Goal: Information Seeking & Learning: Learn about a topic

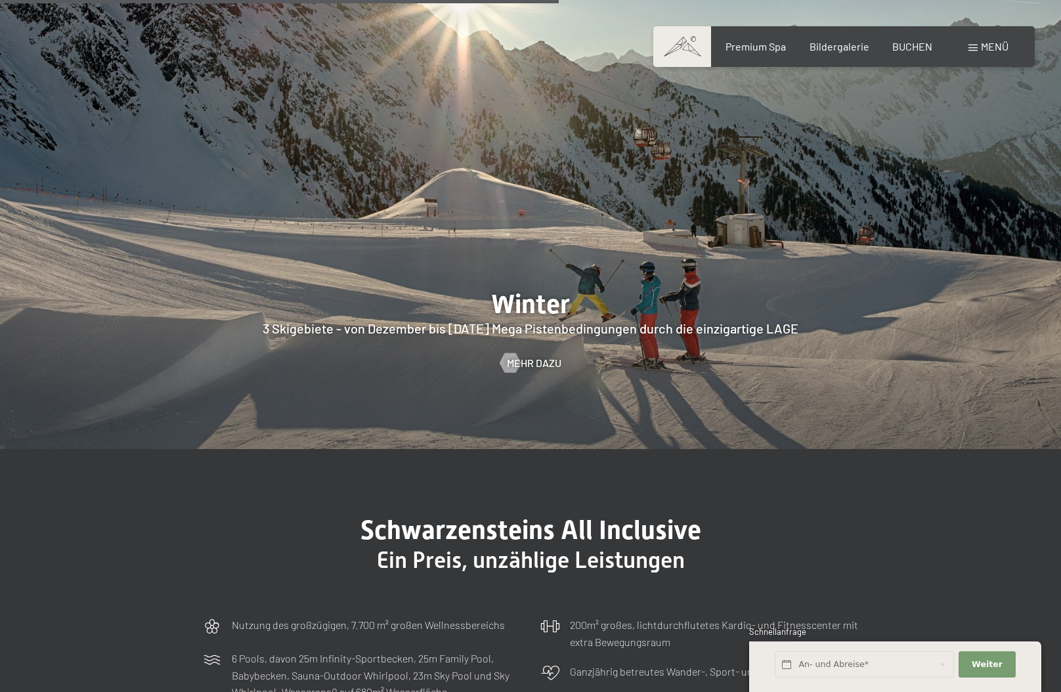
scroll to position [3281, 0]
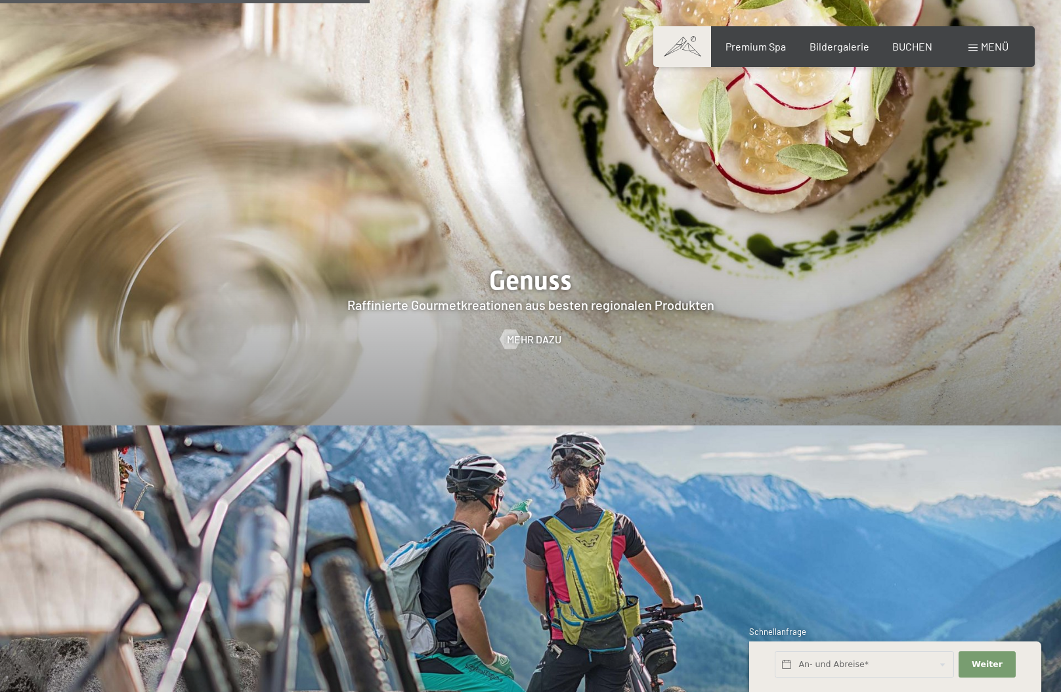
scroll to position [2625, 0]
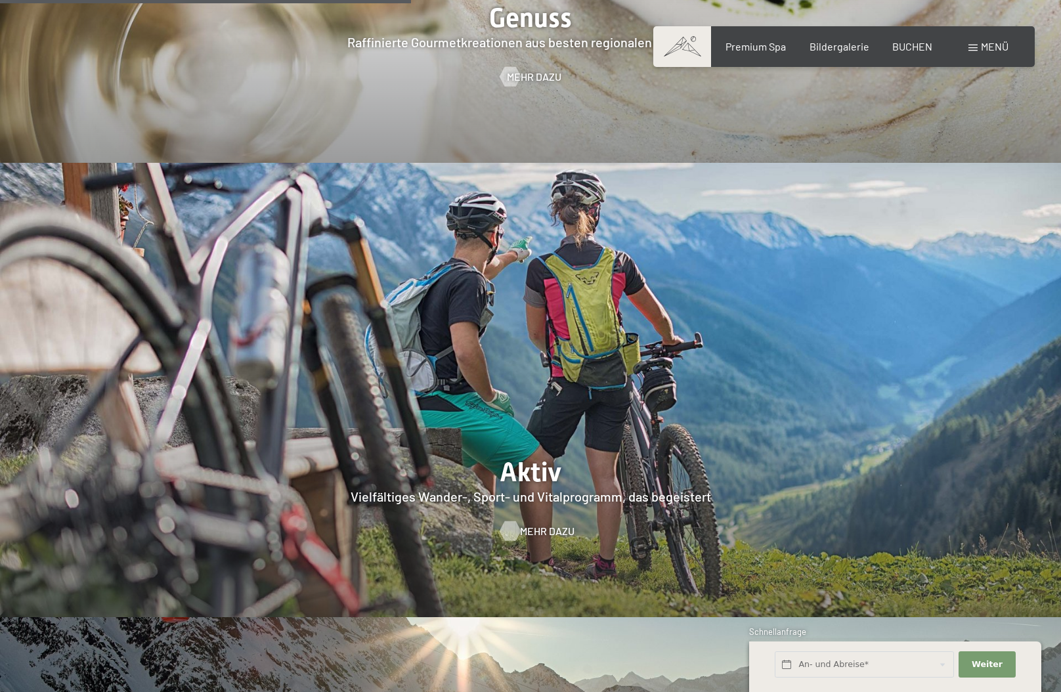
click at [514, 521] on div at bounding box center [509, 531] width 11 height 20
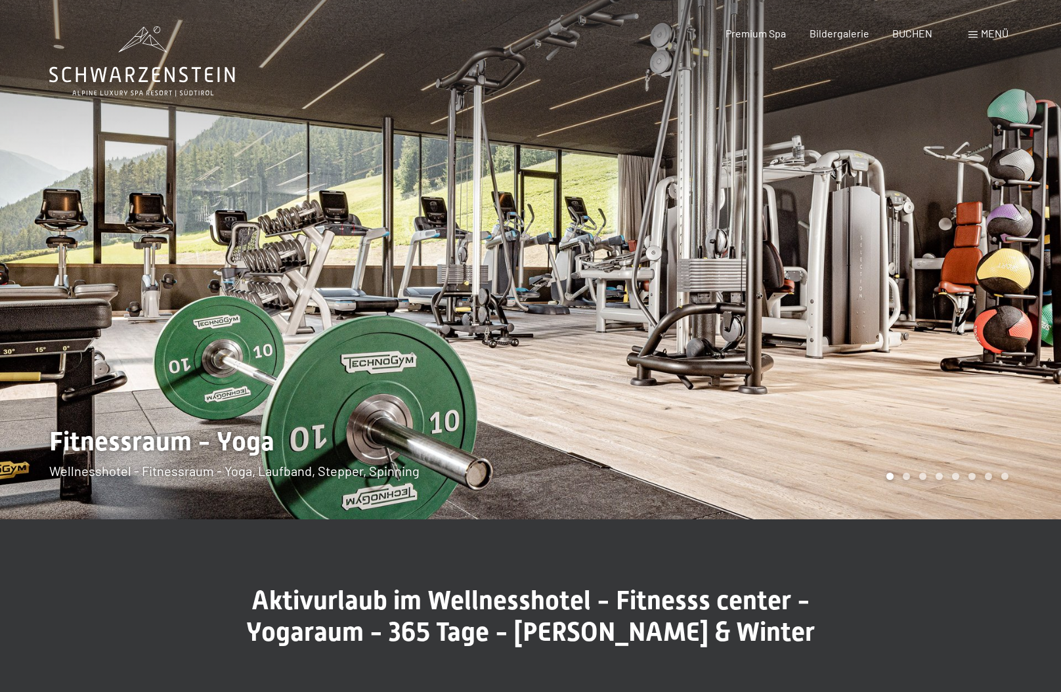
click at [1005, 282] on div at bounding box center [795, 259] width 530 height 519
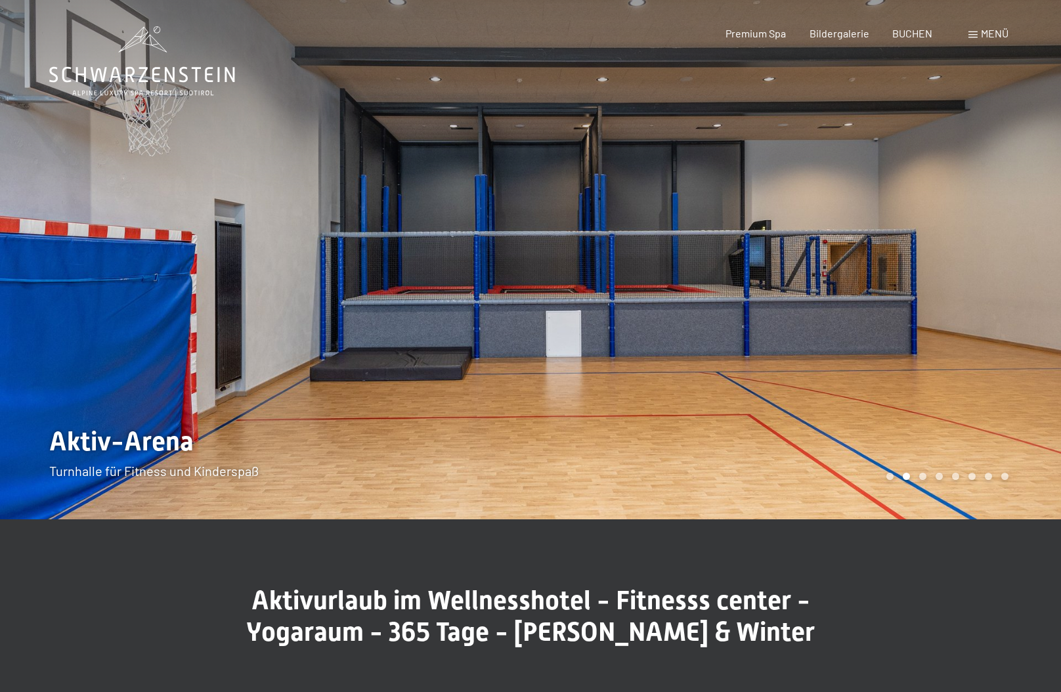
click at [900, 320] on div at bounding box center [795, 259] width 530 height 519
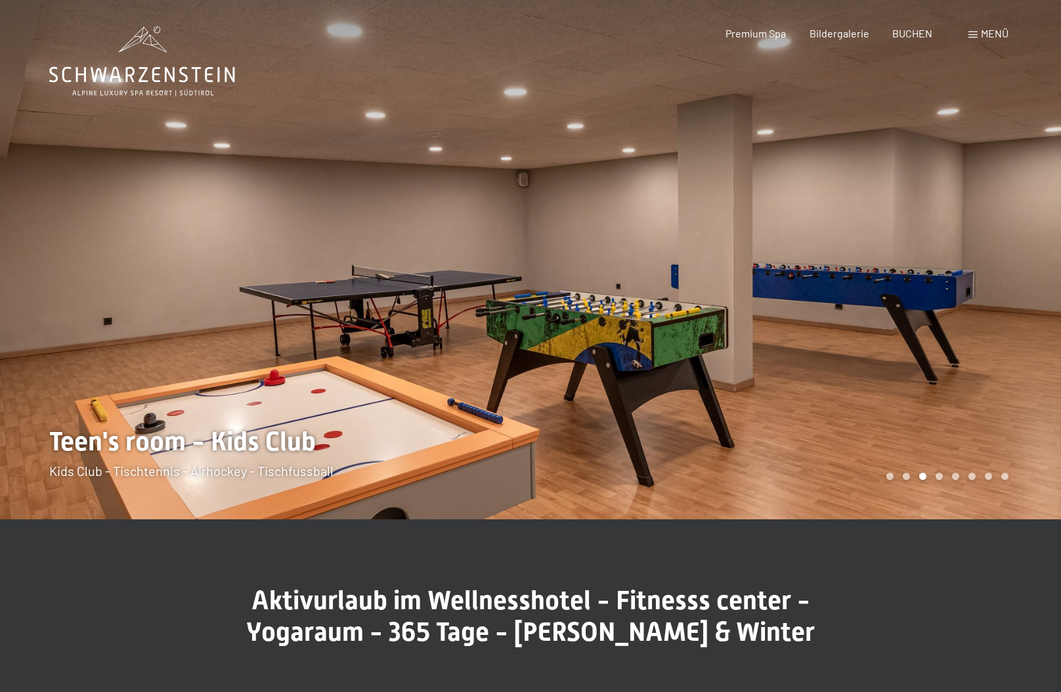
click at [900, 320] on div at bounding box center [795, 259] width 530 height 519
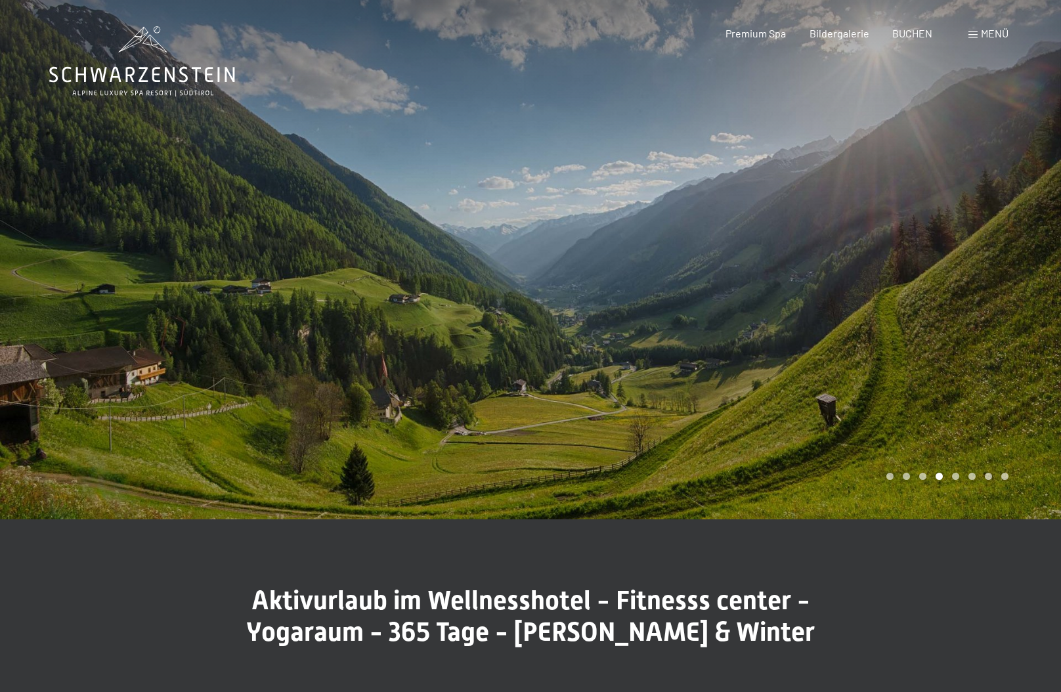
click at [899, 322] on div at bounding box center [795, 259] width 530 height 519
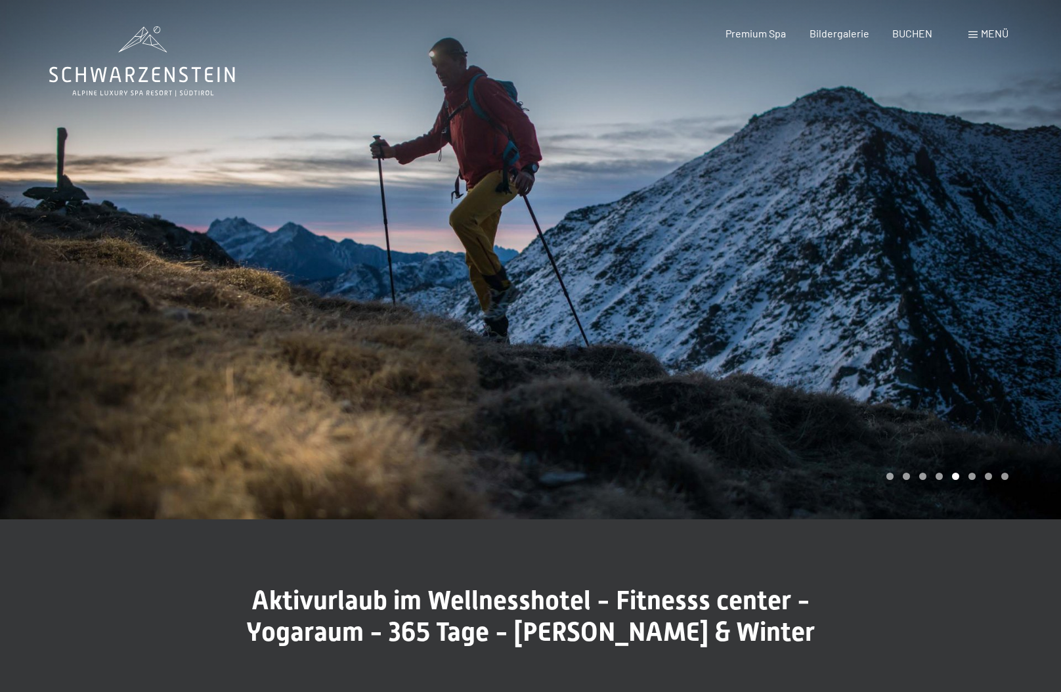
click at [899, 322] on div at bounding box center [795, 259] width 530 height 519
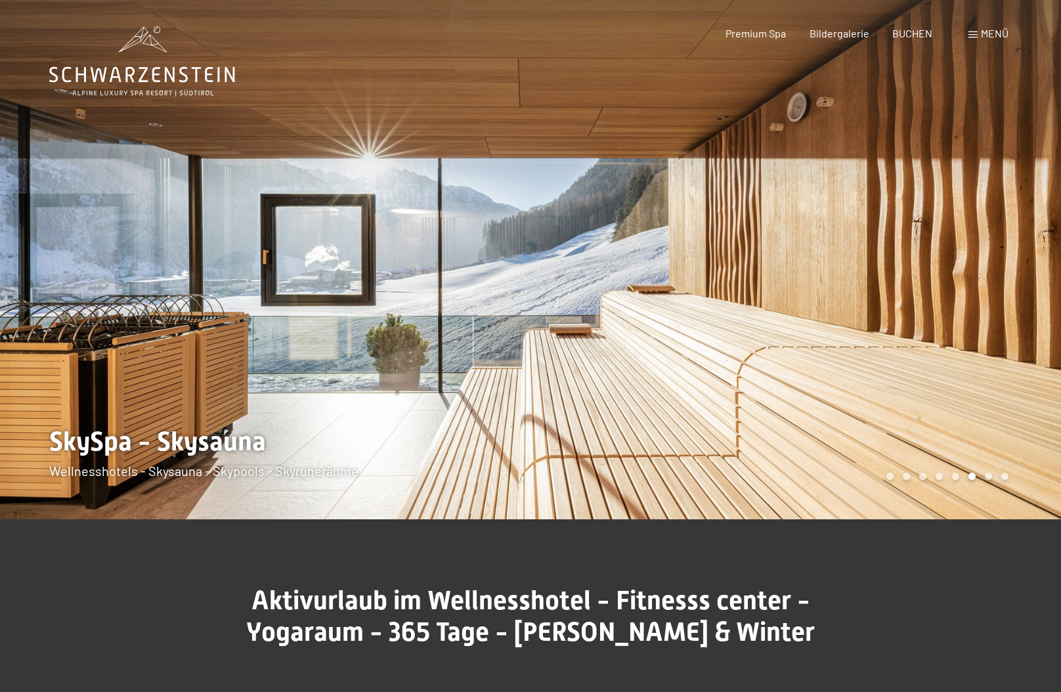
click at [899, 322] on div at bounding box center [795, 259] width 530 height 519
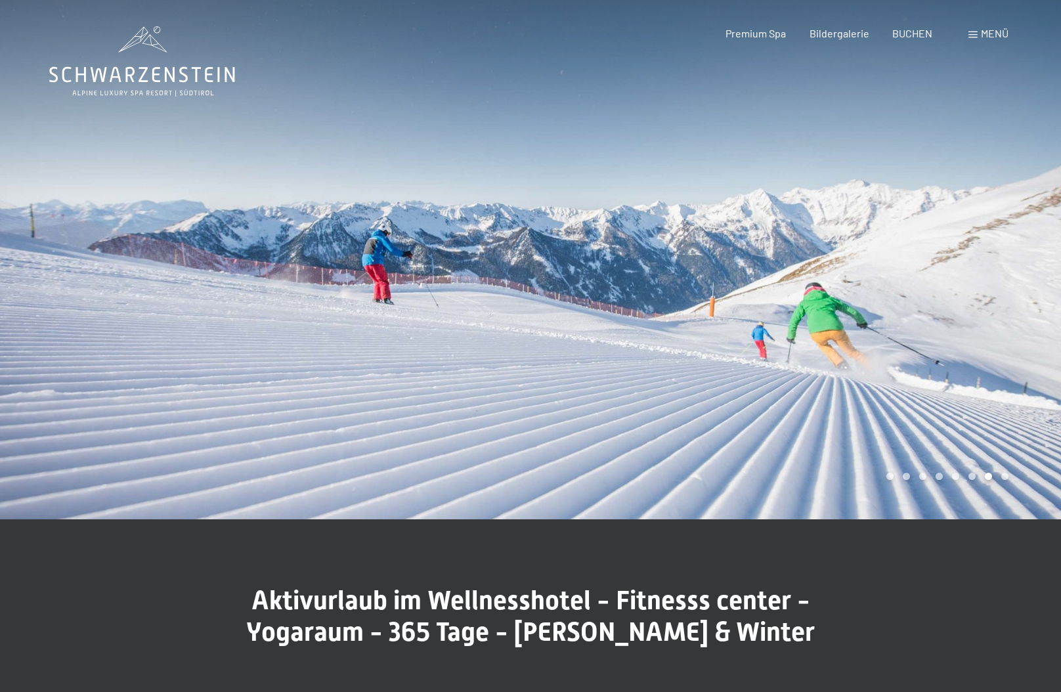
click at [899, 322] on div at bounding box center [795, 259] width 530 height 519
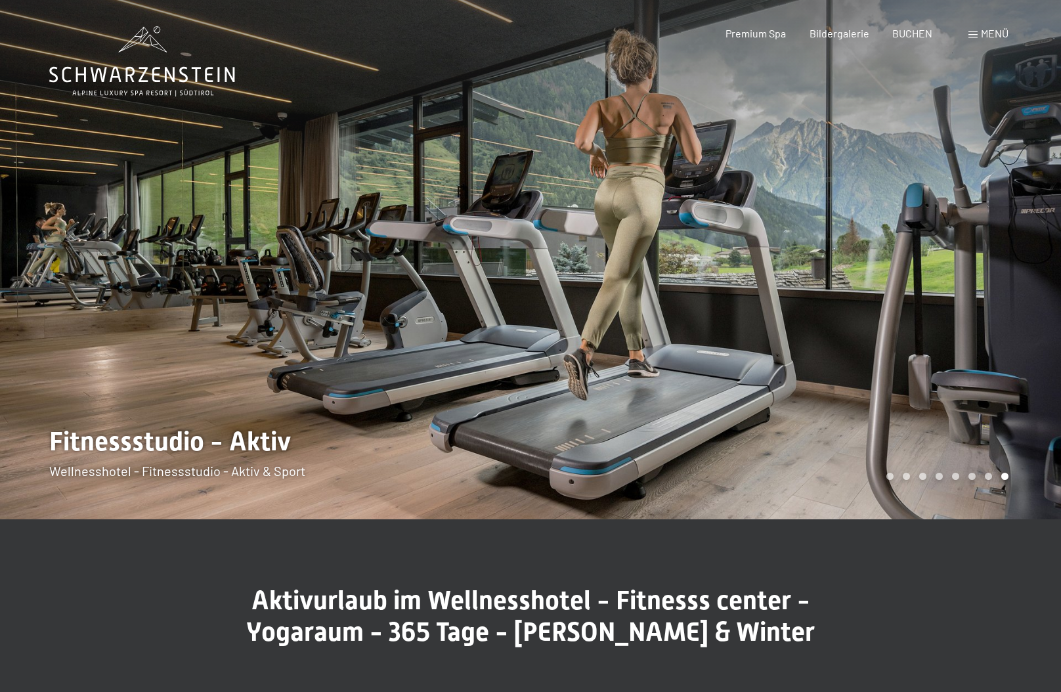
click at [899, 322] on div at bounding box center [795, 259] width 530 height 519
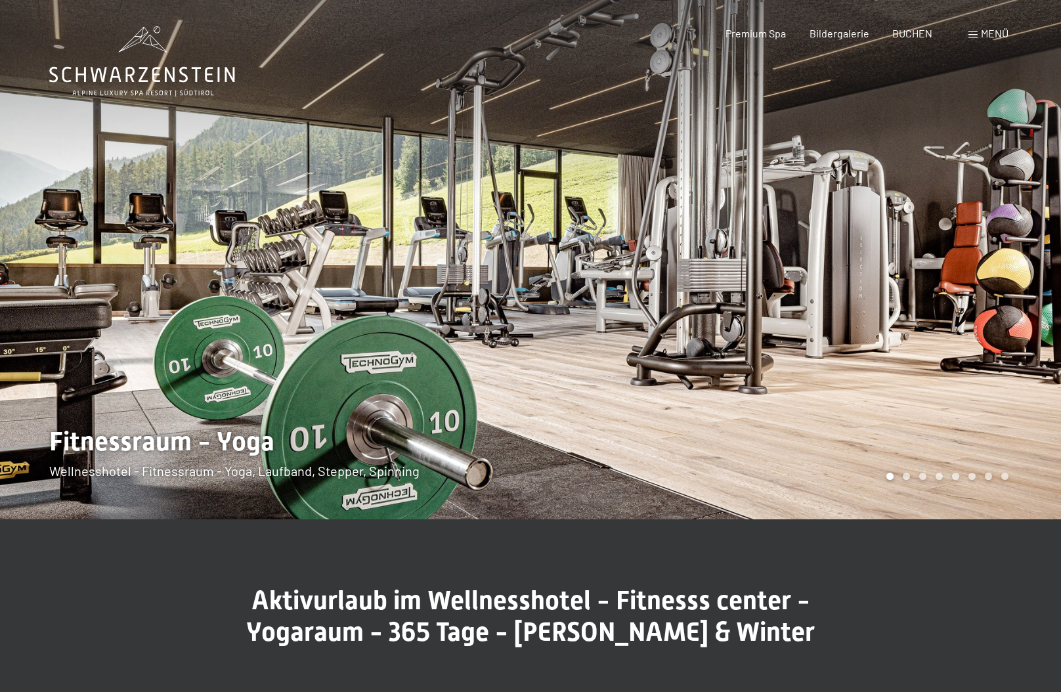
click at [899, 322] on div at bounding box center [795, 259] width 530 height 519
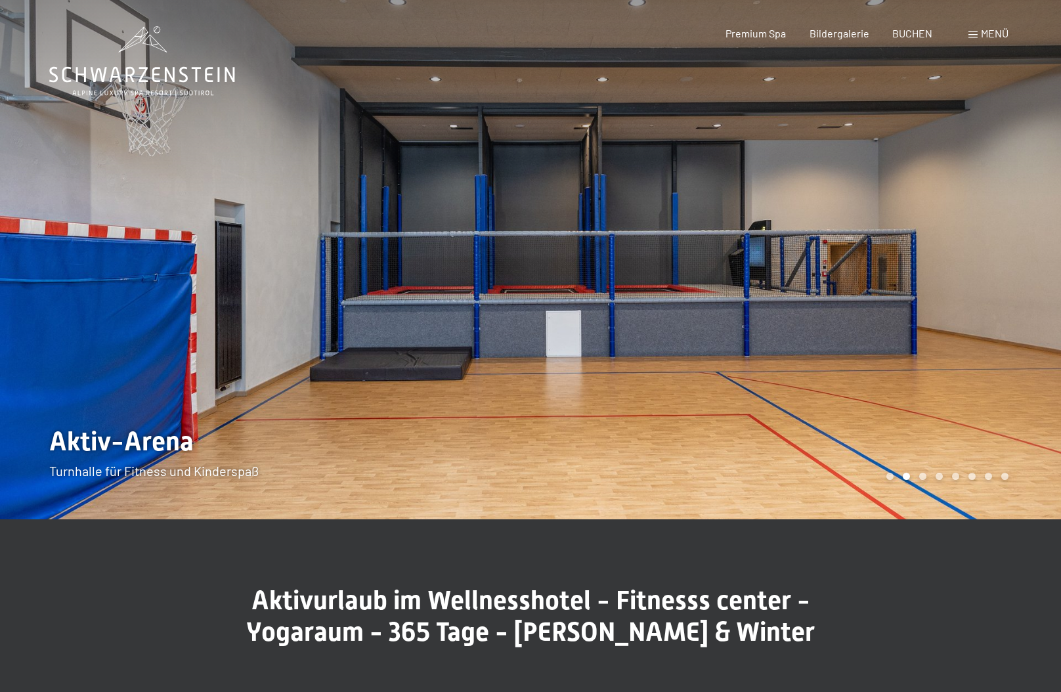
click at [900, 321] on div at bounding box center [795, 259] width 530 height 519
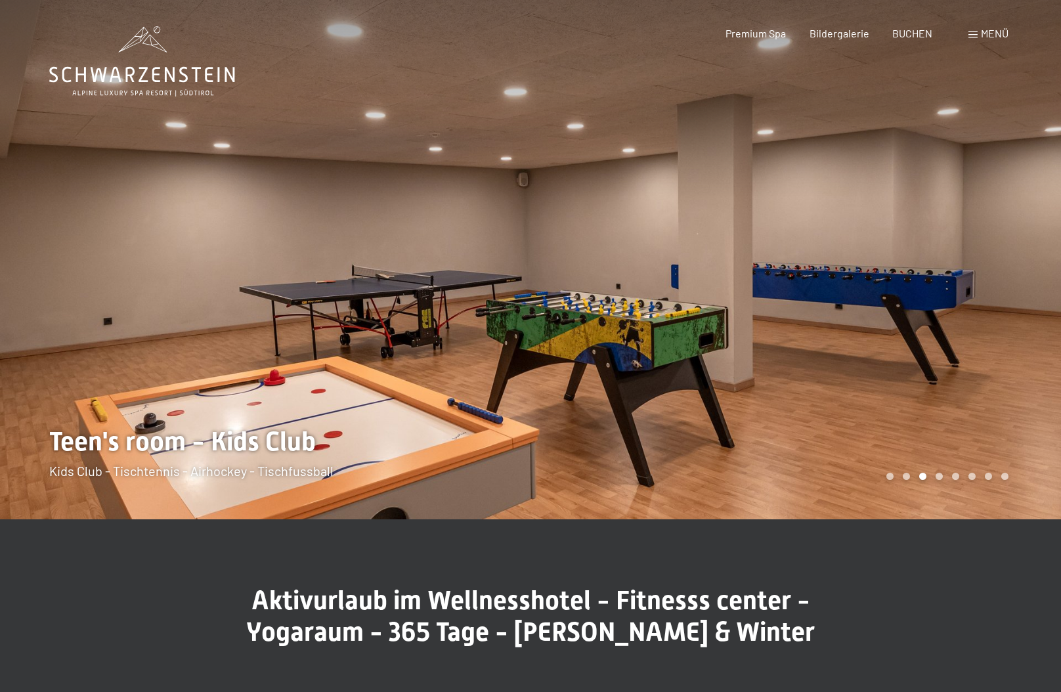
click at [901, 320] on div at bounding box center [795, 259] width 530 height 519
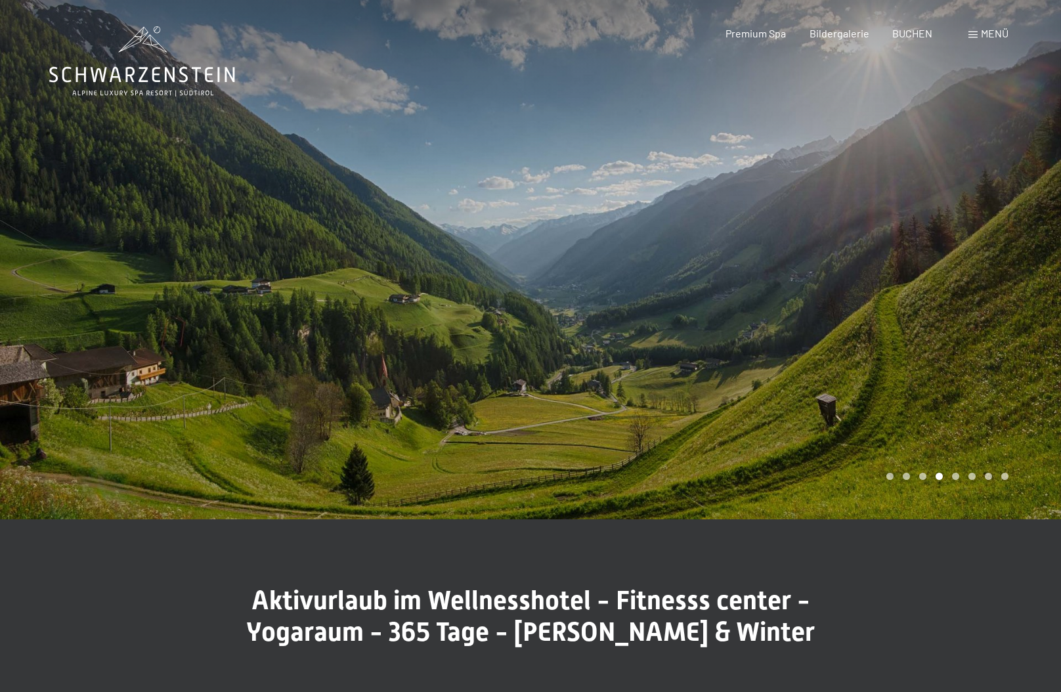
click at [901, 320] on div at bounding box center [795, 259] width 530 height 519
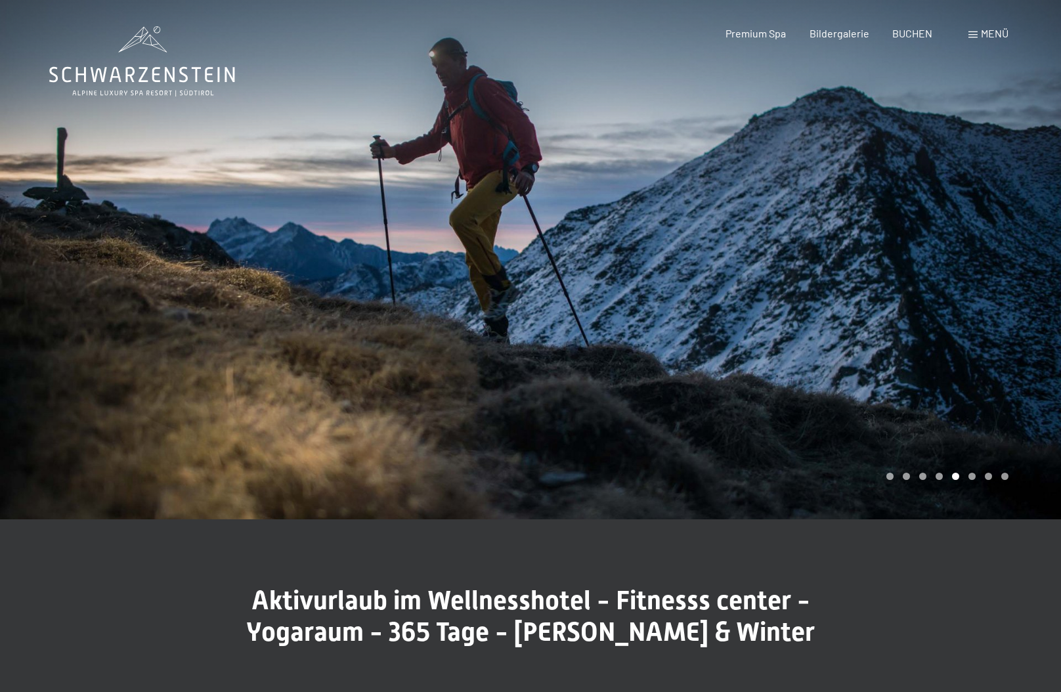
click at [902, 318] on div at bounding box center [795, 259] width 530 height 519
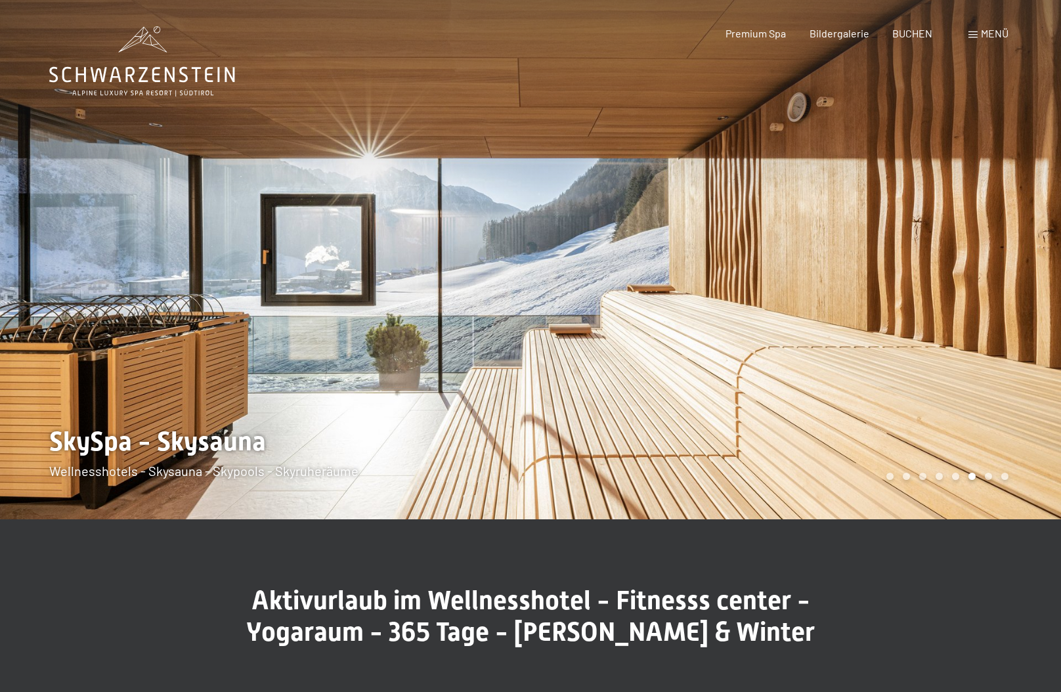
click at [902, 318] on div at bounding box center [795, 259] width 530 height 519
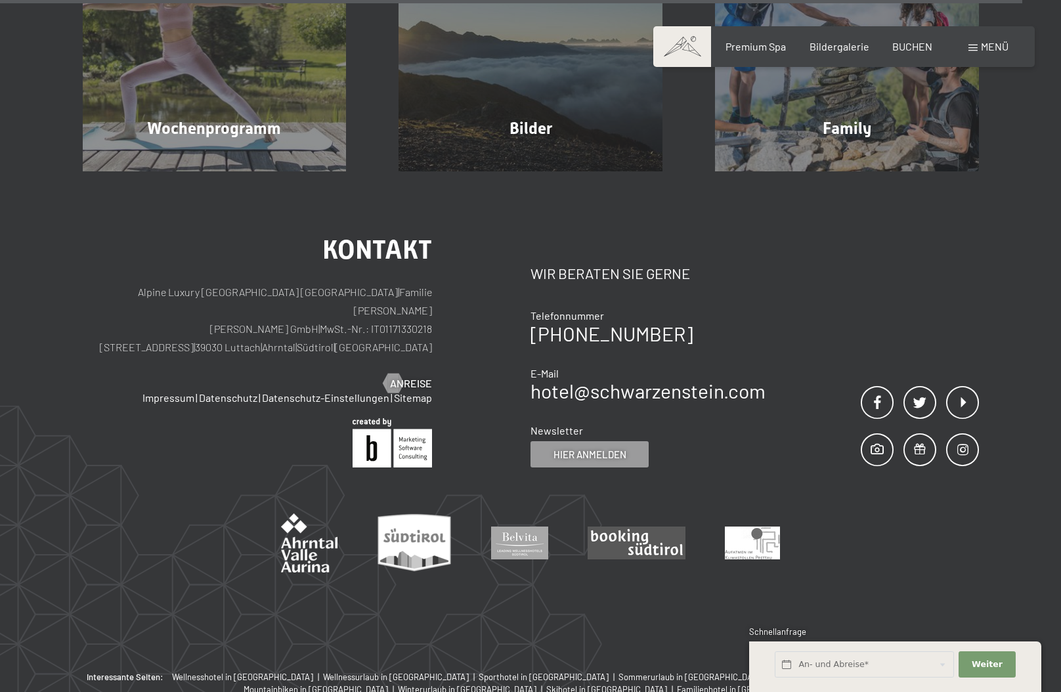
scroll to position [3610, 0]
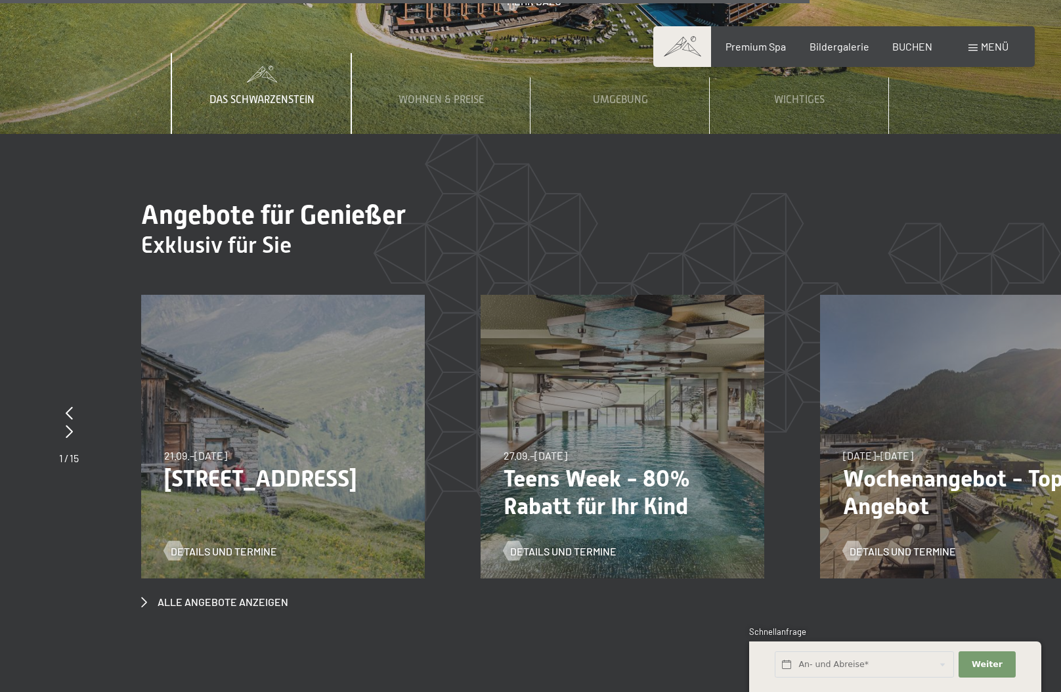
scroll to position [4266, 0]
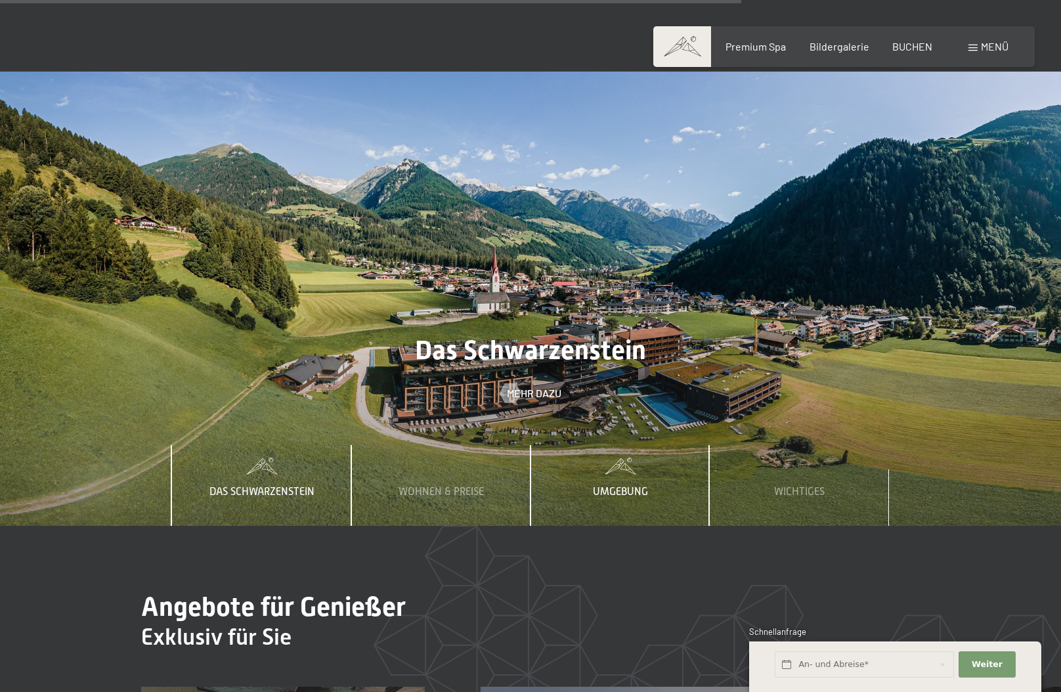
click at [620, 445] on div "Umgebung" at bounding box center [620, 485] width 75 height 80
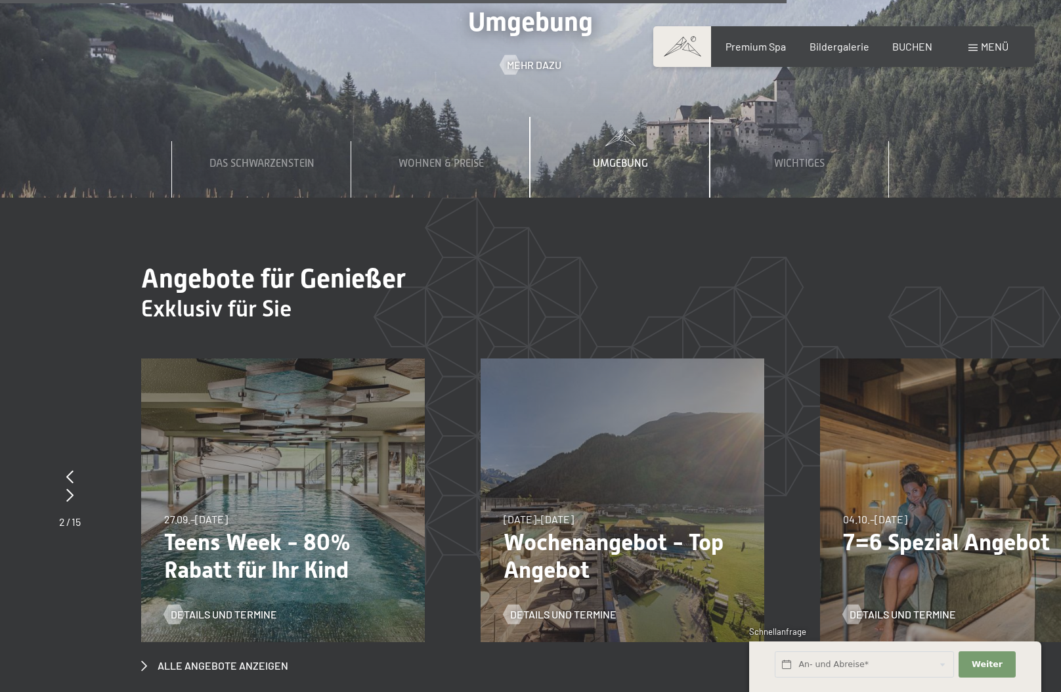
scroll to position [4463, 0]
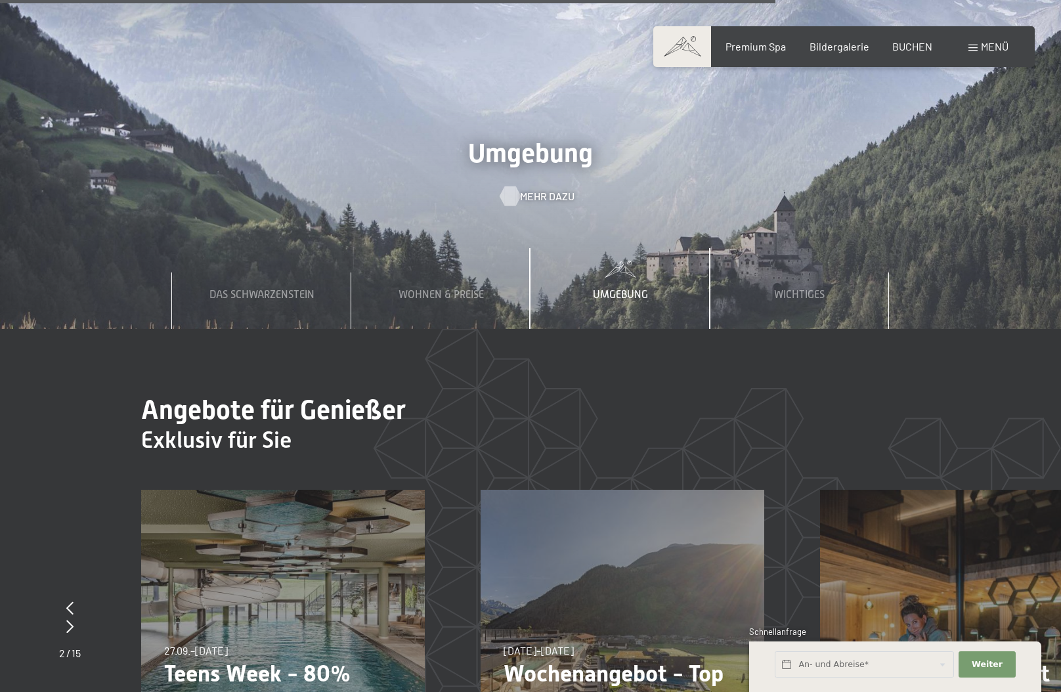
click at [528, 189] on span "Mehr dazu" at bounding box center [547, 196] width 54 height 14
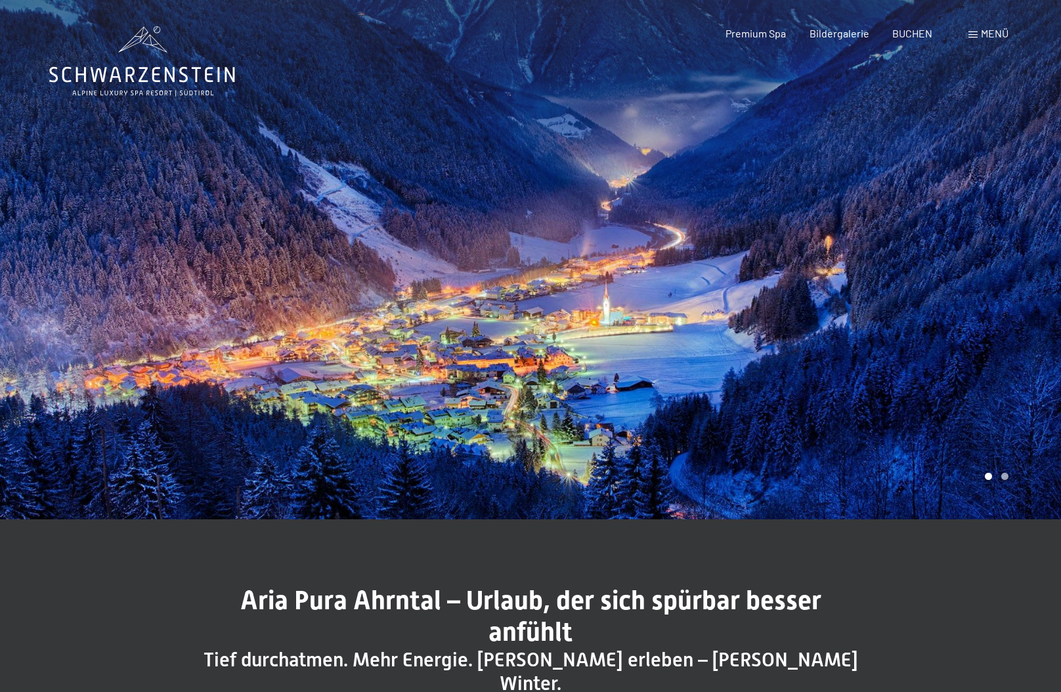
click at [997, 31] on span "Menü" at bounding box center [995, 33] width 28 height 12
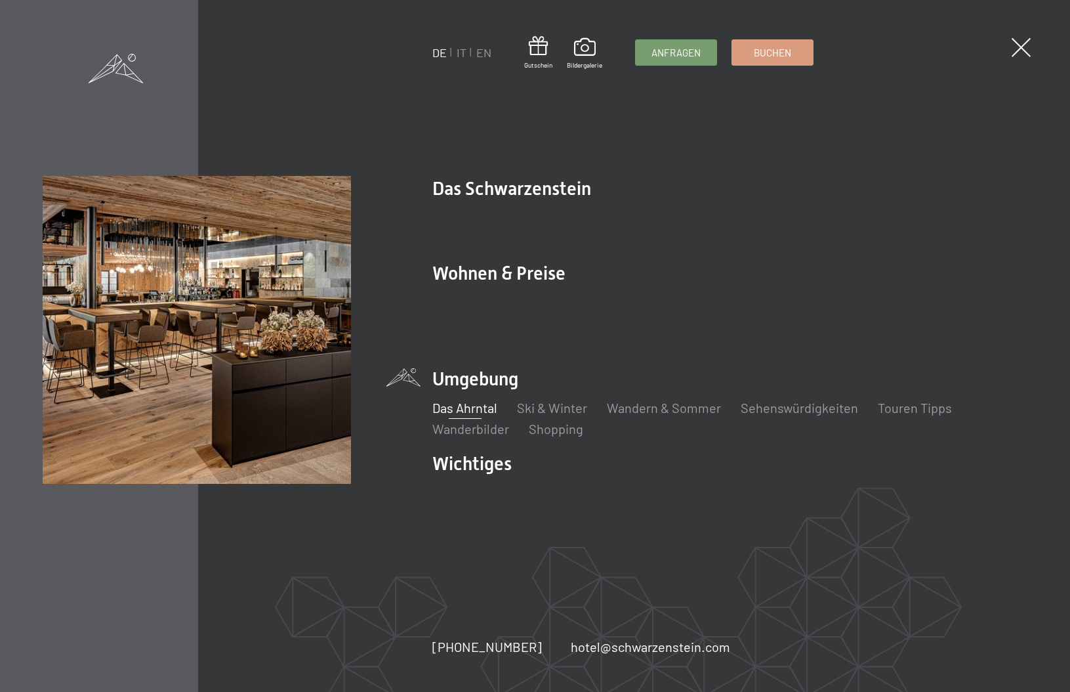
click at [256, 333] on img at bounding box center [197, 330] width 308 height 308
click at [1030, 56] on div "DE IT EN Gutschein Bildergalerie Anfragen Buchen DE IT EN Das Schwarzenstein Ne…" at bounding box center [535, 346] width 1070 height 692
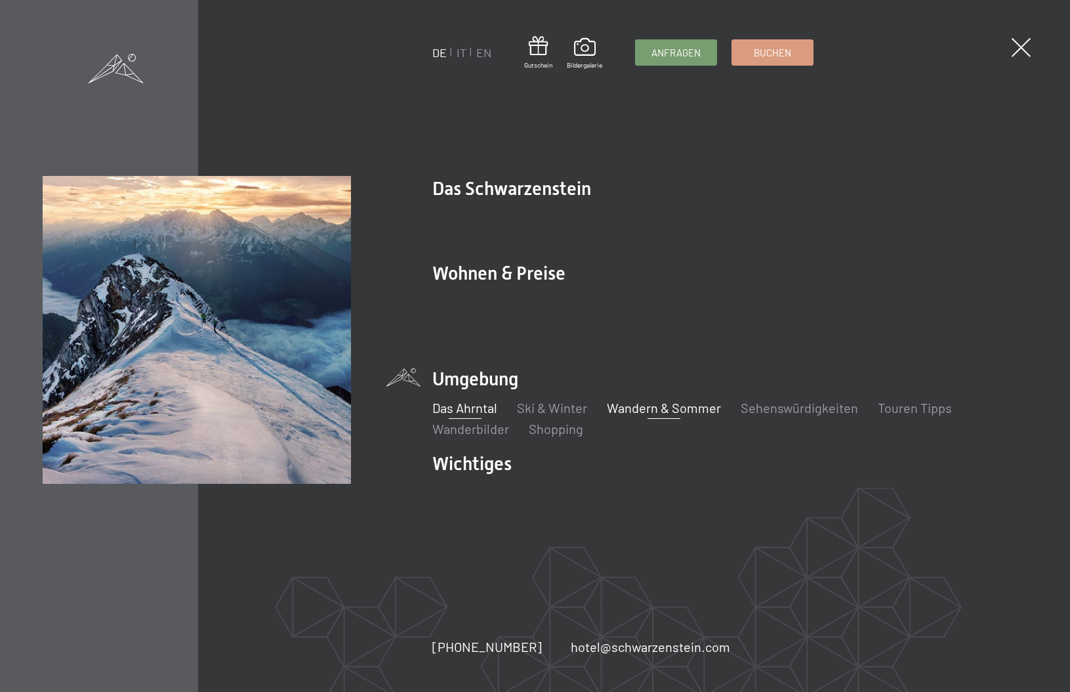
click at [685, 400] on link "Wandern & Sommer" at bounding box center [664, 408] width 114 height 16
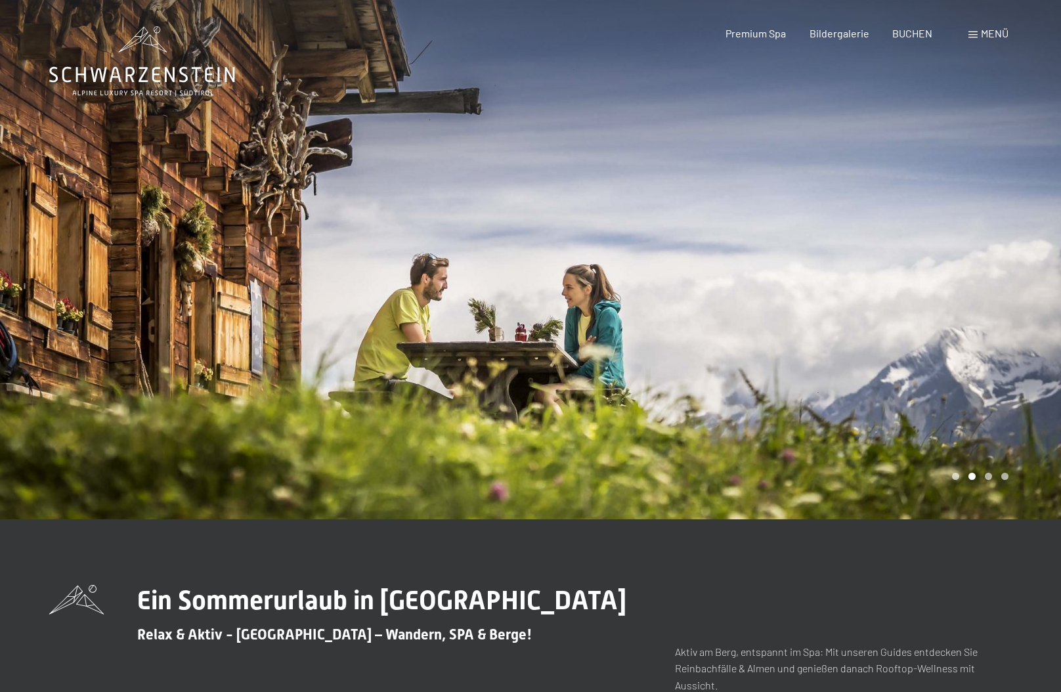
click at [965, 338] on div at bounding box center [795, 259] width 530 height 519
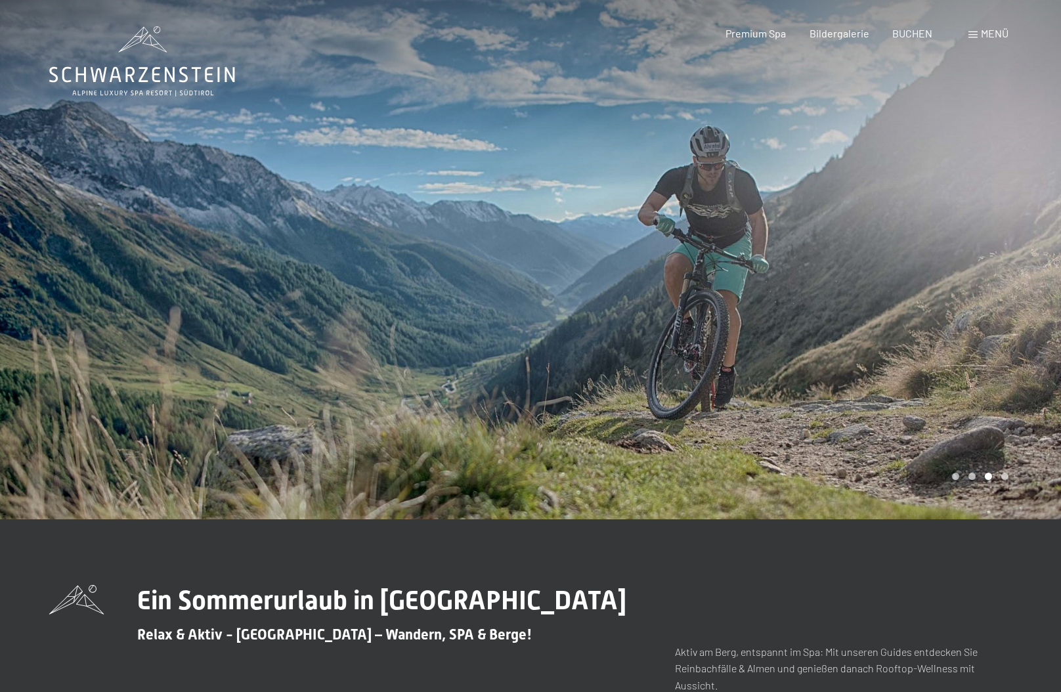
click at [1002, 278] on div at bounding box center [795, 259] width 530 height 519
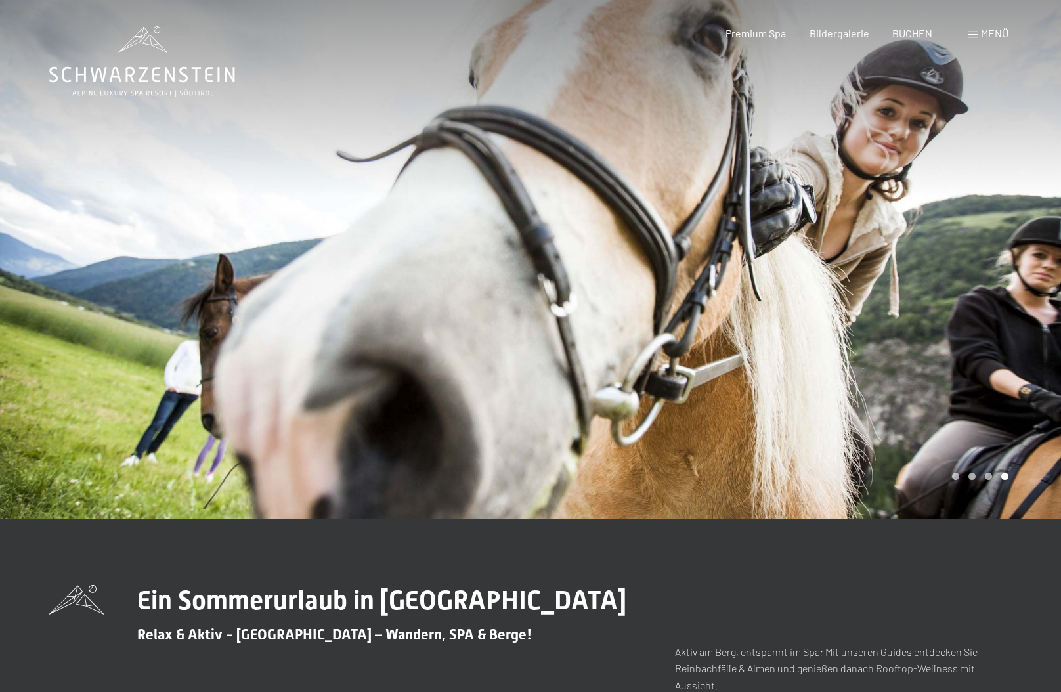
click at [1002, 278] on div at bounding box center [795, 259] width 530 height 519
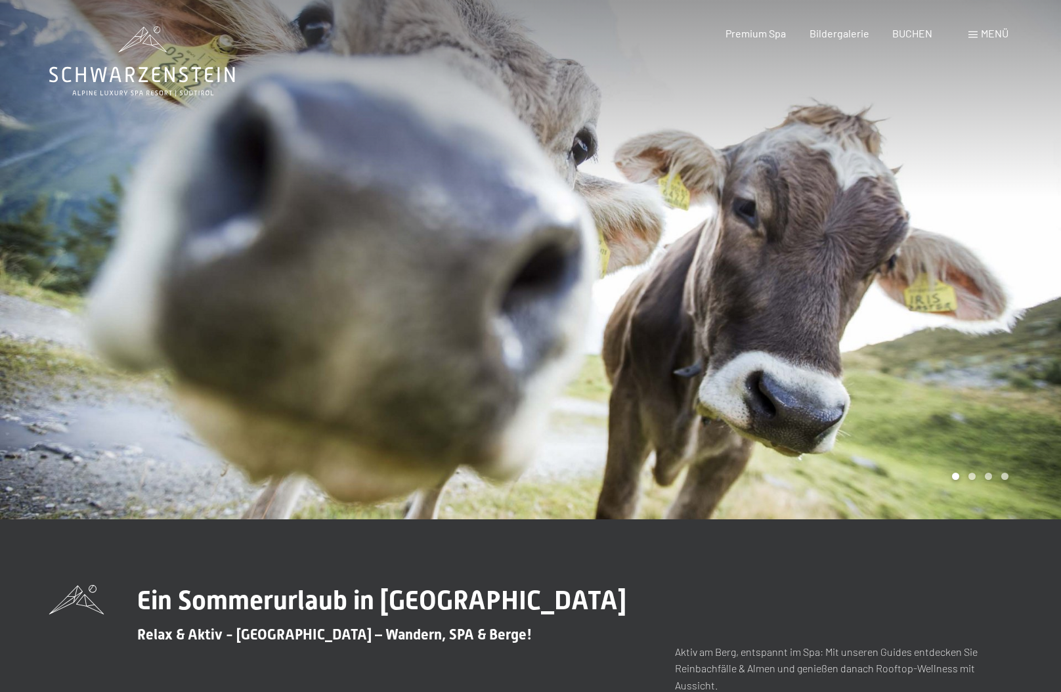
click at [987, 281] on div at bounding box center [795, 259] width 530 height 519
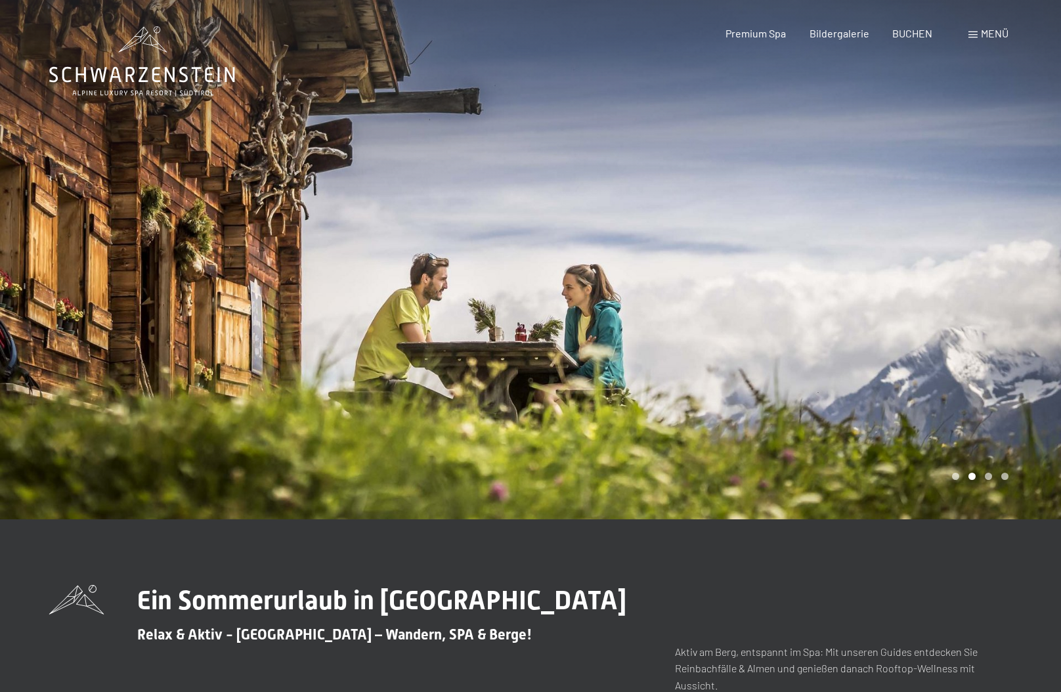
click at [987, 281] on div at bounding box center [795, 259] width 530 height 519
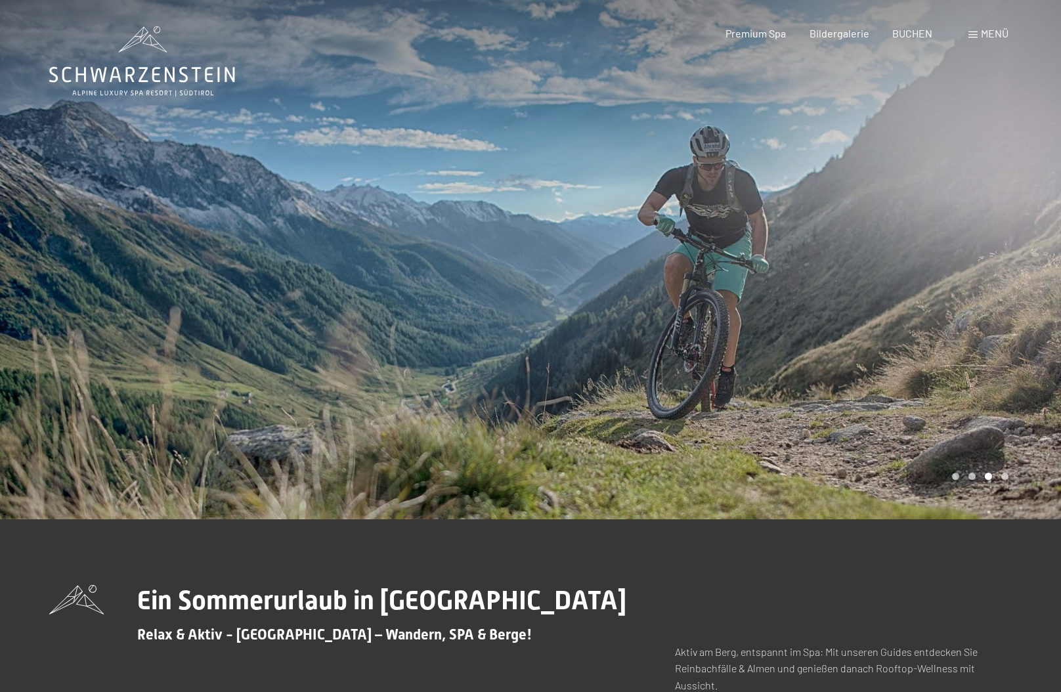
click at [986, 282] on div at bounding box center [795, 259] width 530 height 519
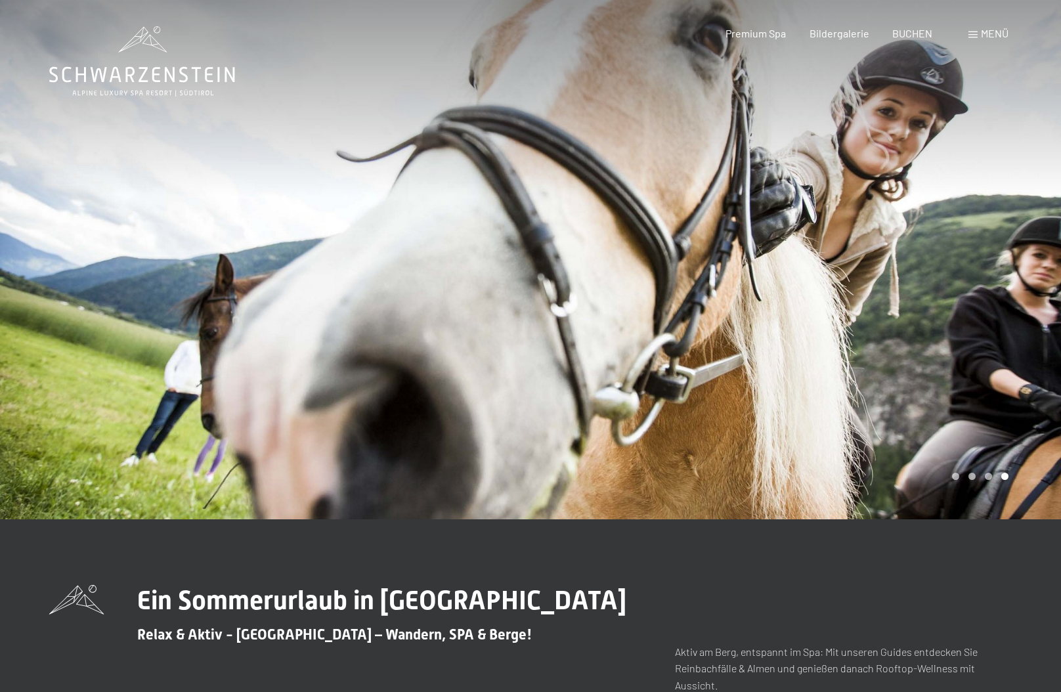
click at [981, 282] on div at bounding box center [795, 259] width 530 height 519
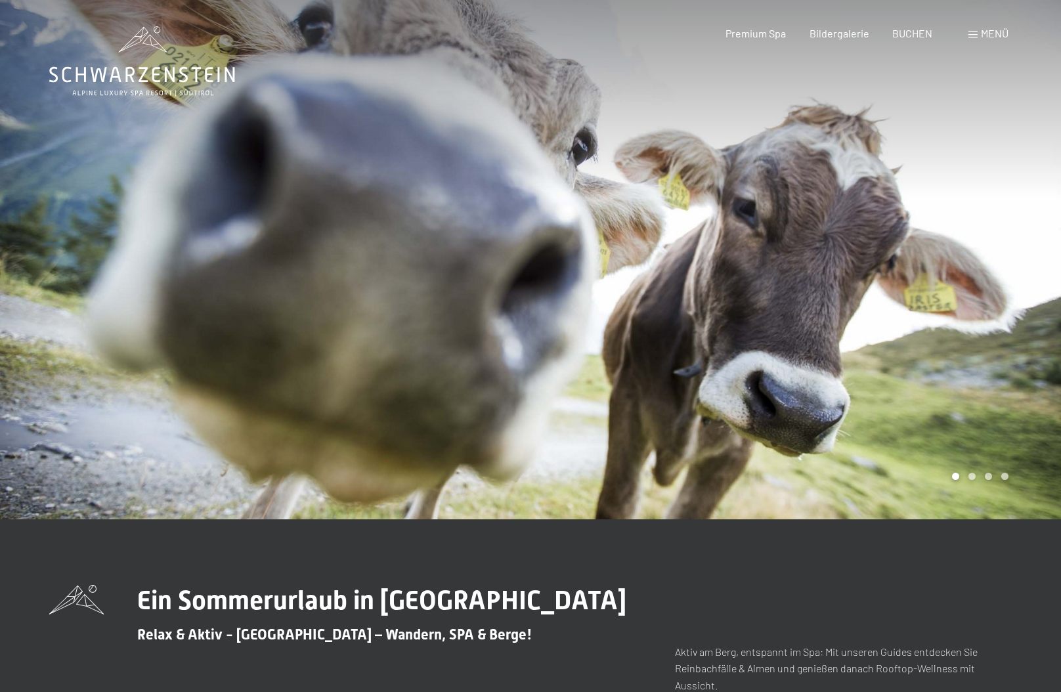
click at [982, 282] on div at bounding box center [795, 259] width 530 height 519
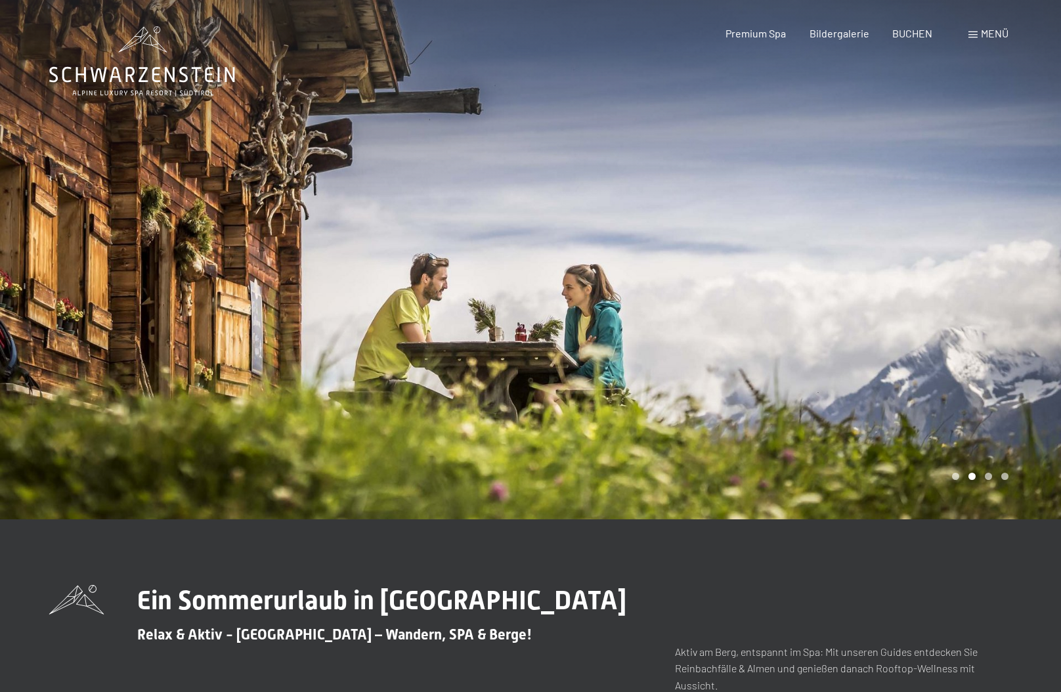
click at [979, 285] on div at bounding box center [795, 259] width 530 height 519
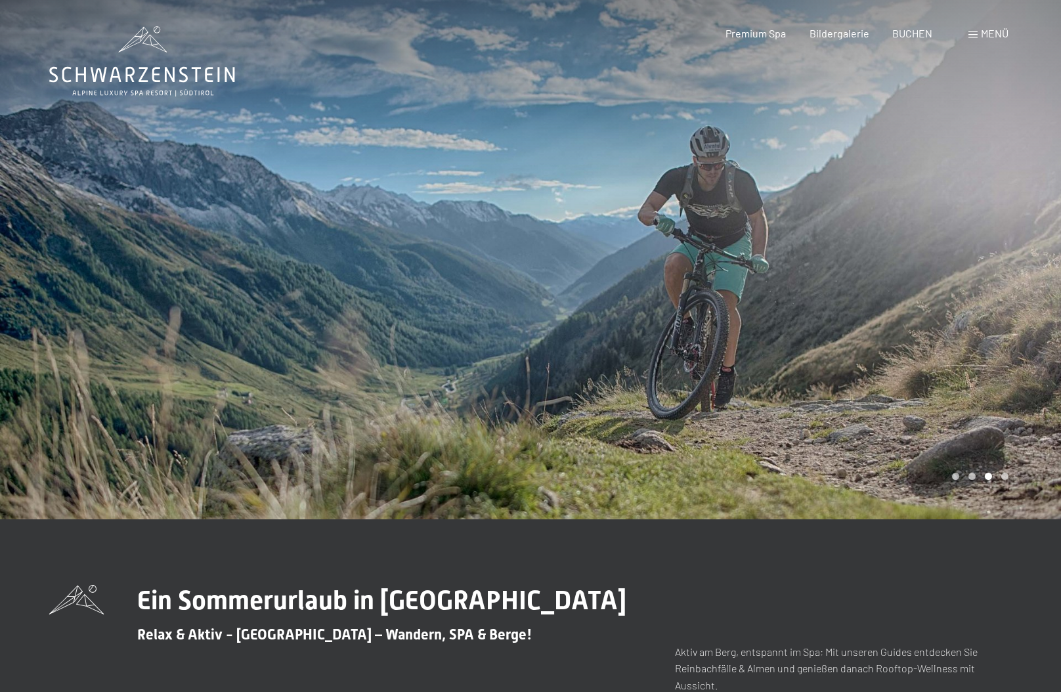
click at [979, 285] on div at bounding box center [795, 259] width 530 height 519
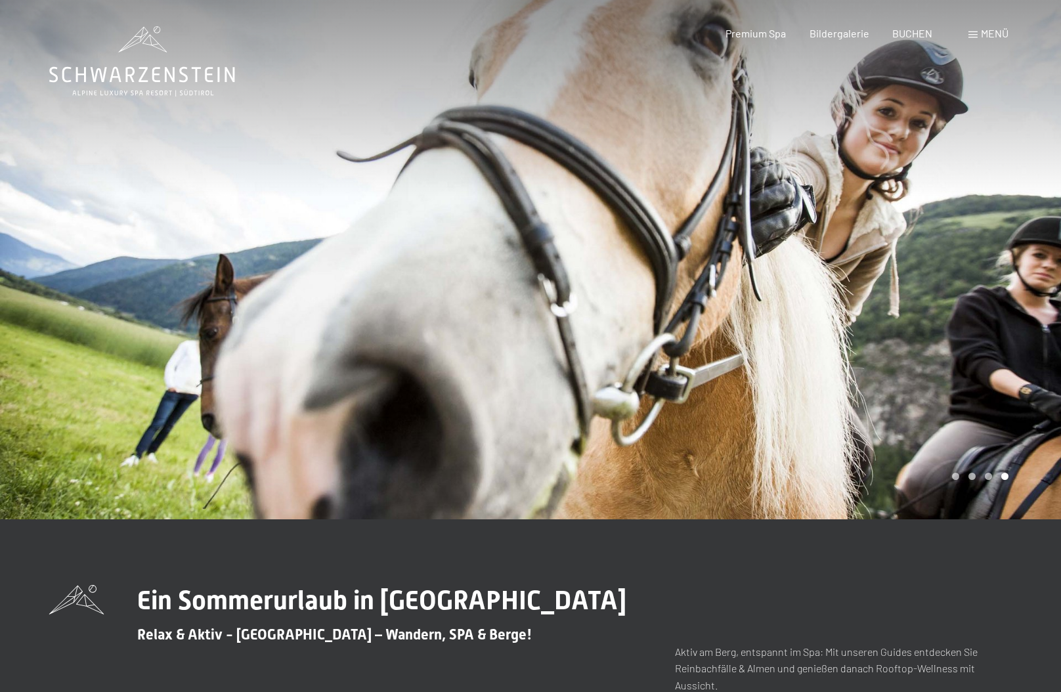
click at [977, 285] on div at bounding box center [795, 259] width 530 height 519
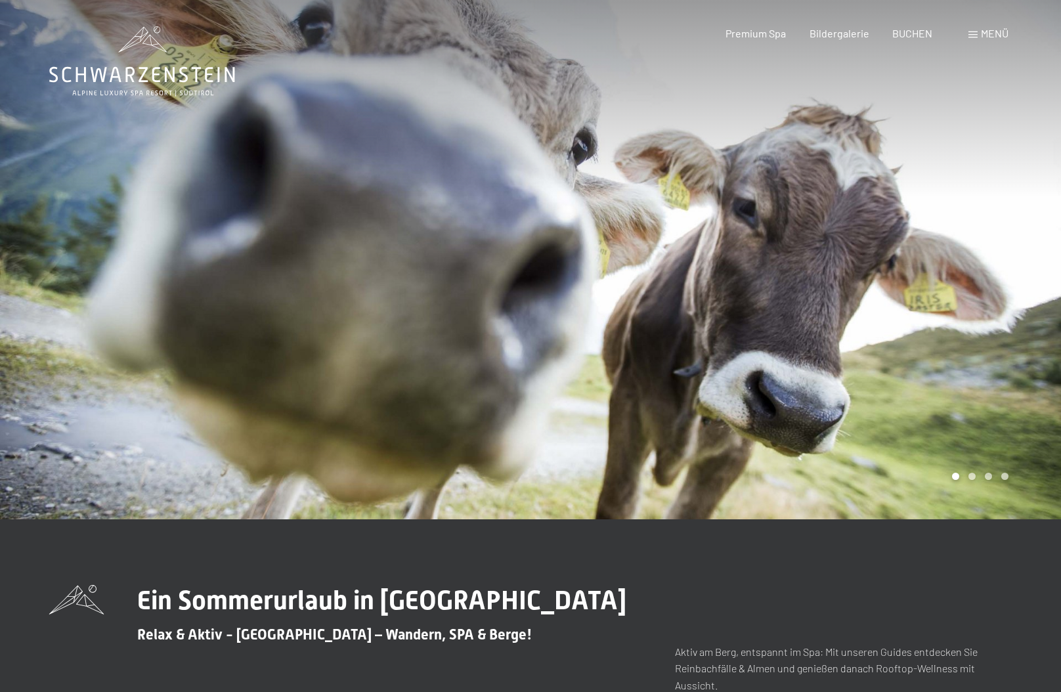
click at [958, 287] on div at bounding box center [795, 259] width 530 height 519
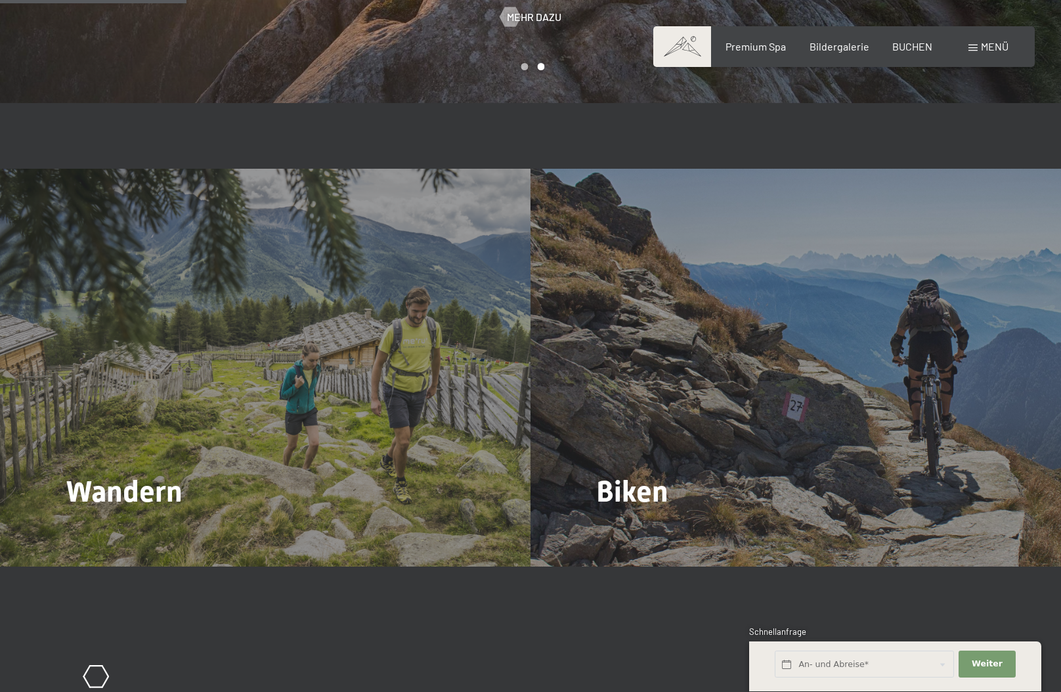
scroll to position [1204, 0]
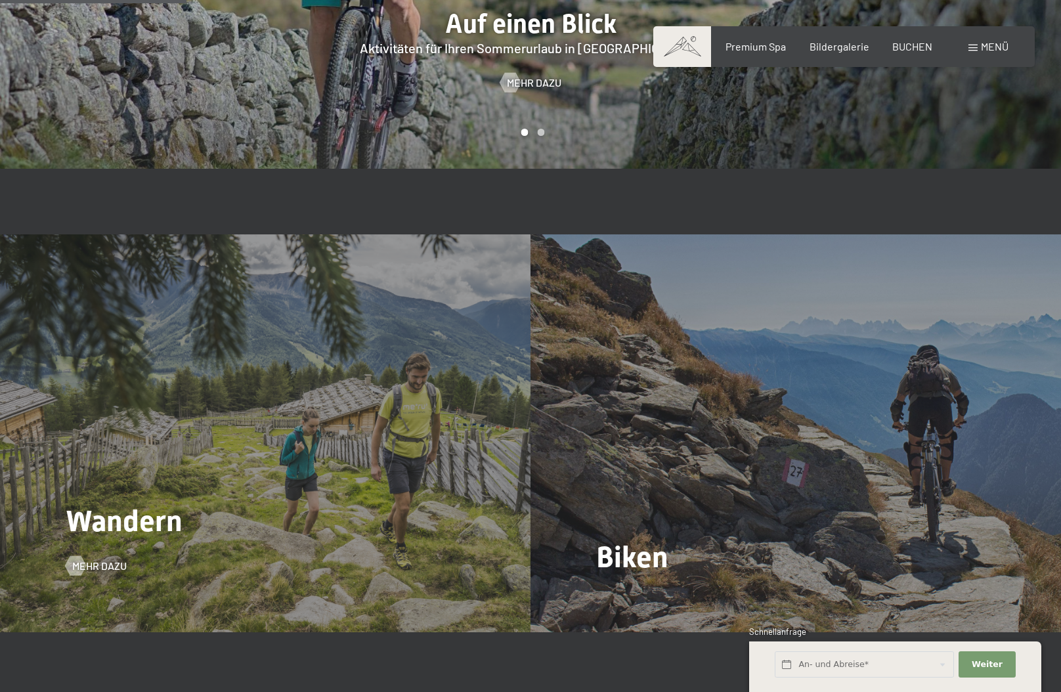
click at [128, 572] on div "Wandern Mehr dazu" at bounding box center [265, 433] width 530 height 398
click at [117, 564] on span "Mehr dazu" at bounding box center [112, 566] width 54 height 14
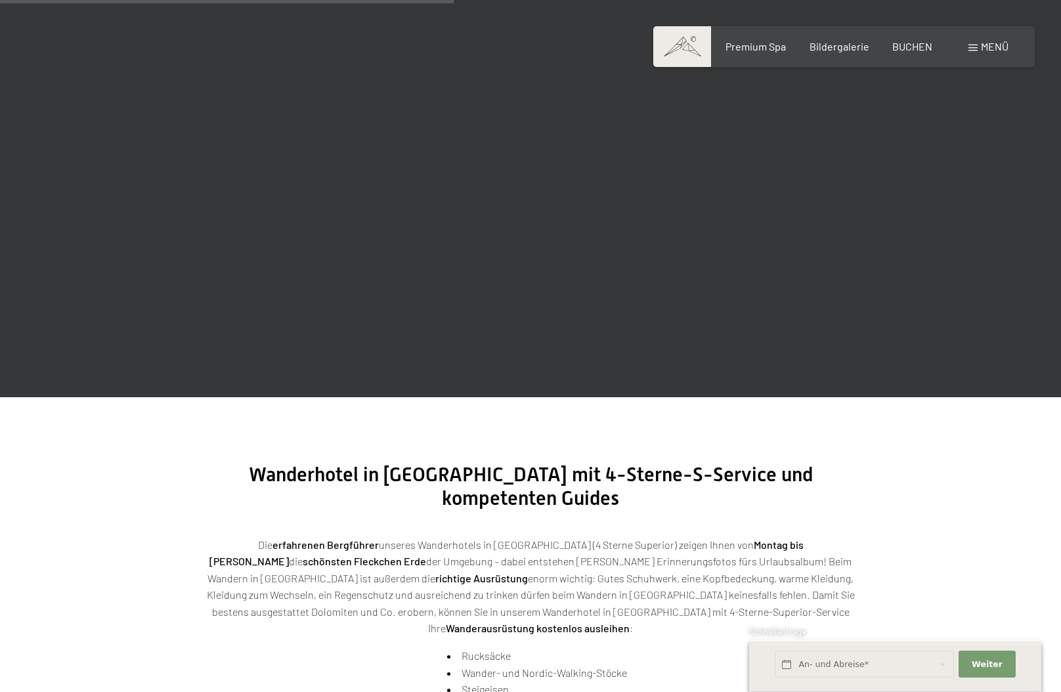
scroll to position [2138, 0]
